Goal: Task Accomplishment & Management: Use online tool/utility

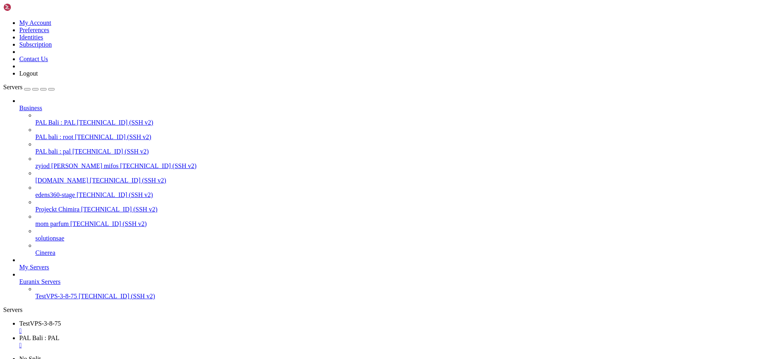
scroll to position [2004, 0]
click at [19, 263] on icon at bounding box center [19, 263] width 0 height 0
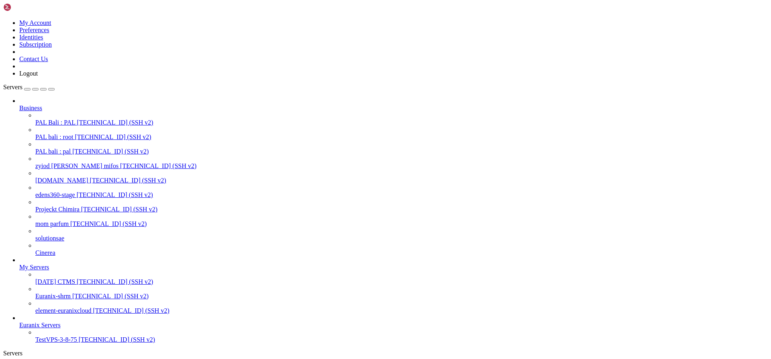
scroll to position [51, 0]
click at [77, 278] on span "[TECHNICAL_ID] (SSH v2)" at bounding box center [115, 281] width 76 height 7
click at [72, 278] on span "[DATE] CTMS" at bounding box center [55, 281] width 40 height 7
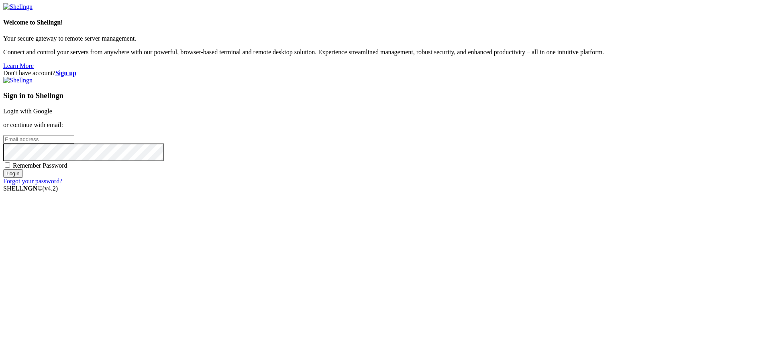
click at [52, 114] on link "Login with Google" at bounding box center [27, 111] width 49 height 7
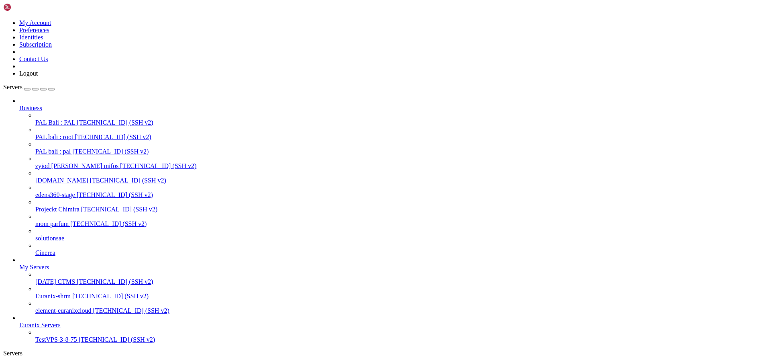
scroll to position [2004, 0]
click at [53, 307] on span "element-euranixcloud" at bounding box center [63, 310] width 56 height 7
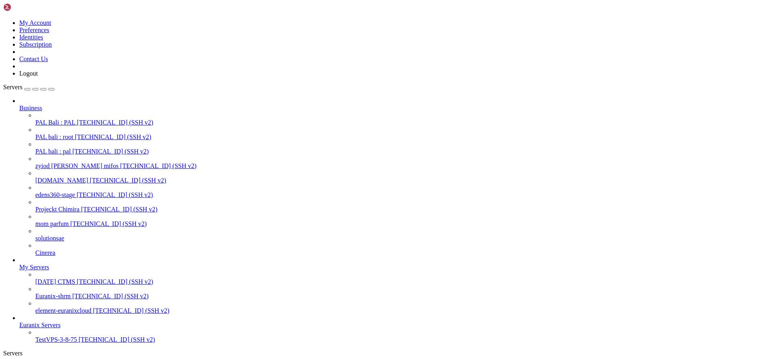
scroll to position [2010, 0]
